Goal: Use online tool/utility: Utilize a website feature to perform a specific function

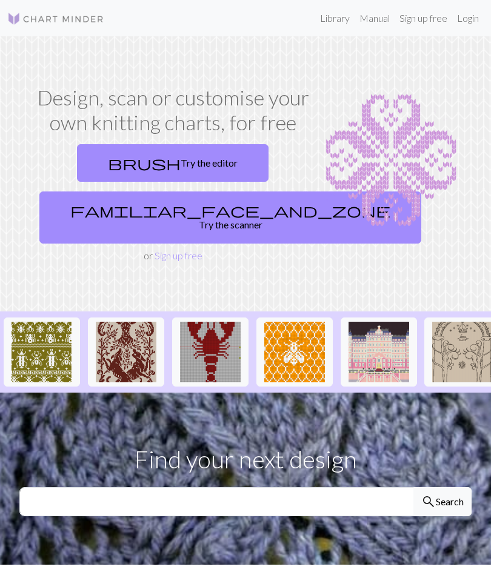
click at [197, 159] on link "brush Try the editor" at bounding box center [173, 163] width 192 height 38
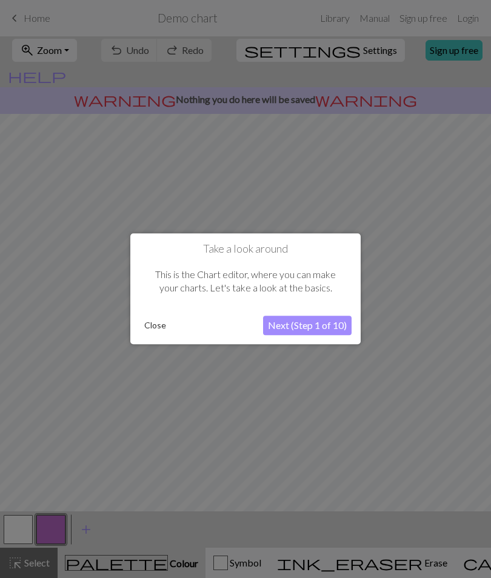
click at [326, 318] on button "Next (Step 1 of 10)" at bounding box center [307, 325] width 89 height 19
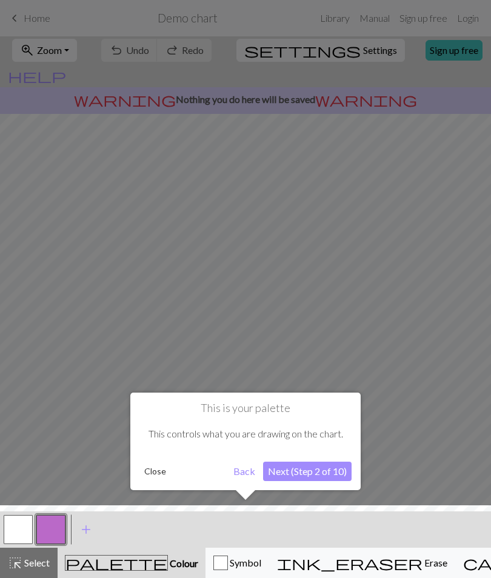
click at [325, 464] on button "Next (Step 2 of 10)" at bounding box center [307, 471] width 89 height 19
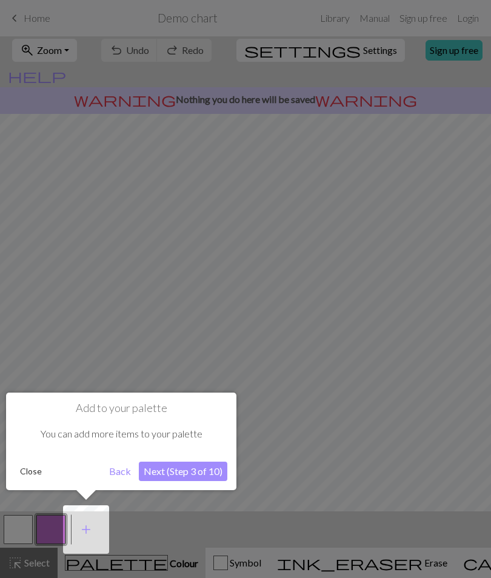
click at [206, 475] on button "Next (Step 3 of 10)" at bounding box center [183, 471] width 89 height 19
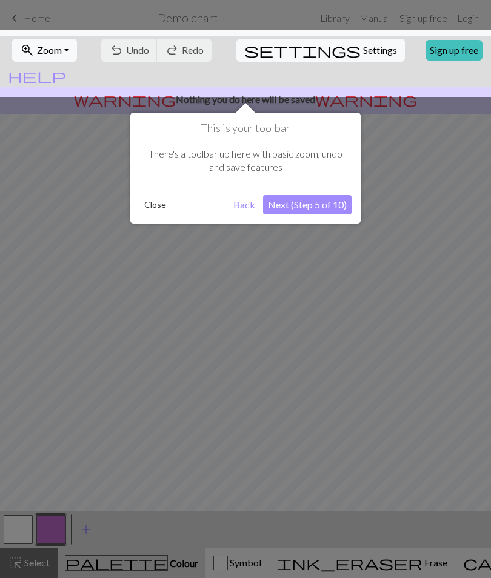
click at [310, 201] on button "Next (Step 5 of 10)" at bounding box center [307, 204] width 89 height 19
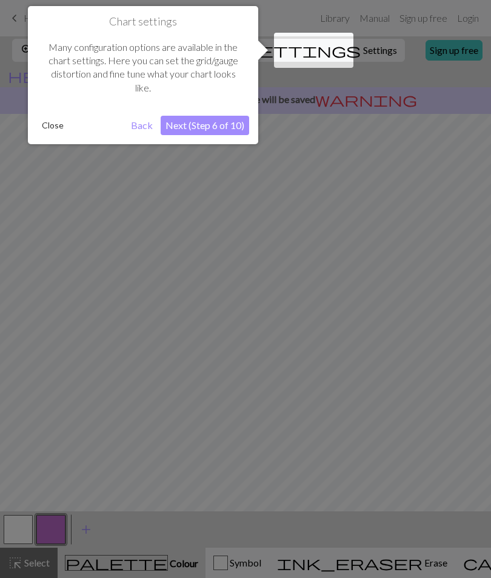
click at [226, 126] on button "Next (Step 6 of 10)" at bounding box center [205, 125] width 89 height 19
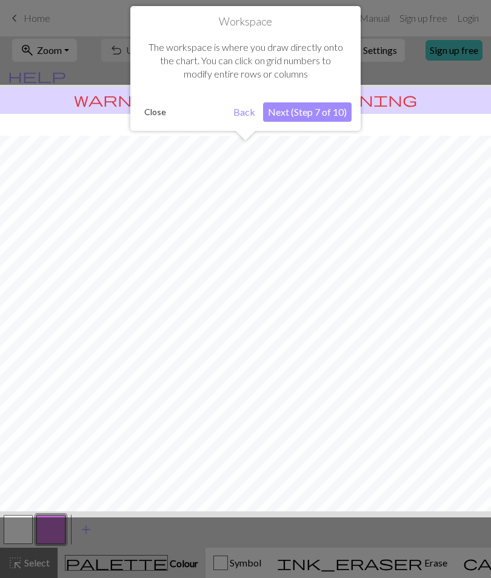
scroll to position [22, 0]
click at [316, 112] on button "Next (Step 7 of 10)" at bounding box center [307, 111] width 89 height 19
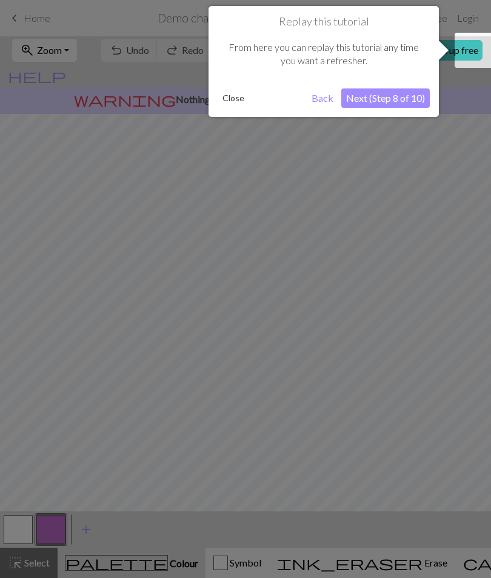
click at [381, 105] on button "Next (Step 8 of 10)" at bounding box center [385, 98] width 89 height 19
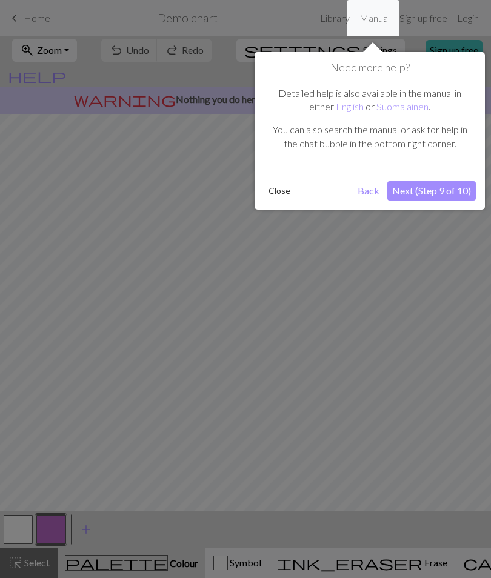
click at [425, 183] on button "Next (Step 9 of 10)" at bounding box center [431, 190] width 89 height 19
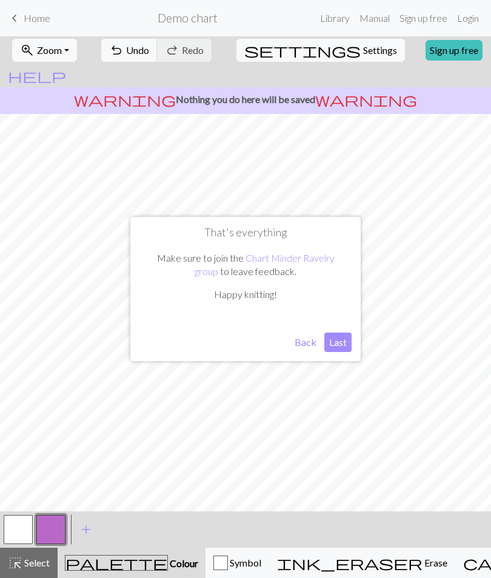
click at [350, 336] on button "Last" at bounding box center [337, 342] width 27 height 19
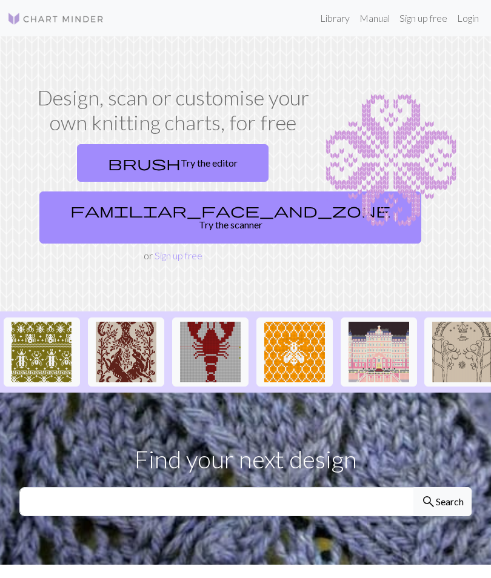
click at [301, 336] on img at bounding box center [294, 352] width 61 height 61
click at [308, 336] on img at bounding box center [294, 352] width 61 height 61
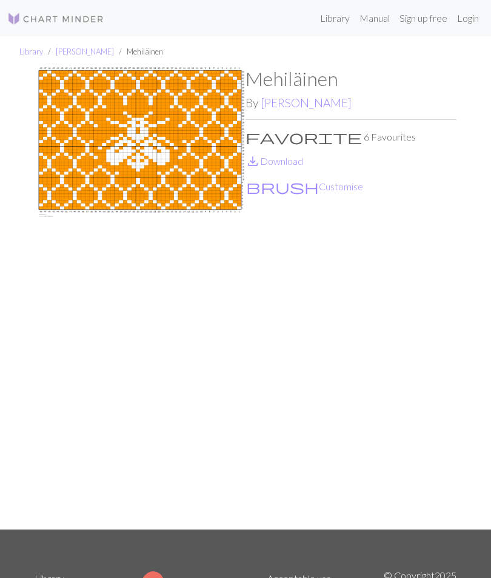
click at [290, 181] on button "brush Customise" at bounding box center [305, 187] width 118 height 16
